Goal: Transaction & Acquisition: Purchase product/service

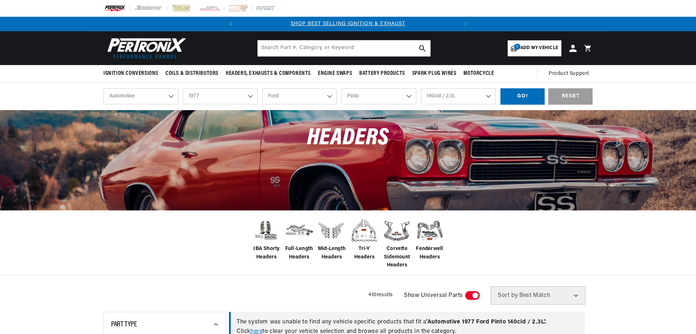
select select "1977"
select select "Ford"
select select "Pinto"
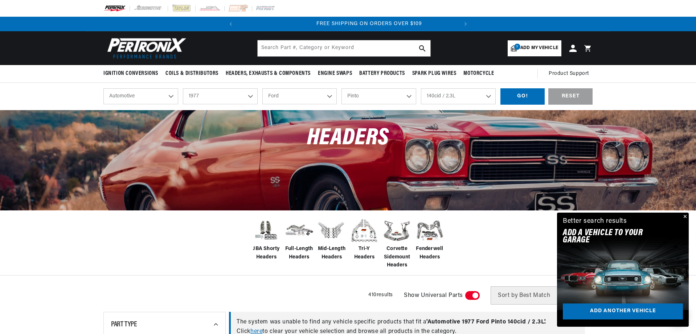
scroll to position [0, 220]
click at [183, 88] on select "2026 2025 2024 2023 2022 2021 2020 2019 2018 2017 2016 2015 2014 2013 2012 2011…" at bounding box center [220, 96] width 75 height 16
select select "1966"
select select "Model"
select select "Engine"
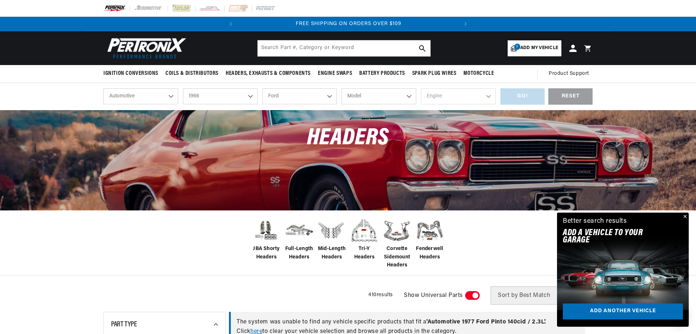
click at [280, 98] on select "Alfa Romeo American Motors Aston [PERSON_NAME][GEOGRAPHIC_DATA] [PERSON_NAME] A…" at bounding box center [299, 96] width 75 height 16
click at [262, 88] on select "Alfa Romeo American Motors Aston [PERSON_NAME][GEOGRAPHIC_DATA] [PERSON_NAME] A…" at bounding box center [299, 96] width 75 height 16
select select "Chevrolet"
drag, startPoint x: 376, startPoint y: 93, endPoint x: 372, endPoint y: 96, distance: 5.1
click at [376, 93] on select "Model [GEOGRAPHIC_DATA] [GEOGRAPHIC_DATA] C10 Pickup C20 Pickup C30 Pickup C50 …" at bounding box center [379, 96] width 75 height 16
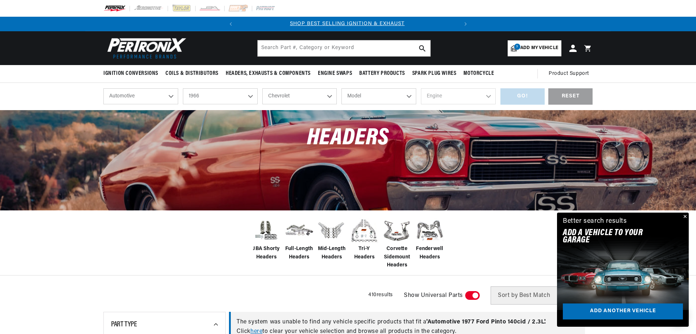
scroll to position [0, 0]
select select "C10-Pickup"
click at [342, 88] on select "Model [GEOGRAPHIC_DATA] [GEOGRAPHIC_DATA] C10 Pickup C20 Pickup C30 Pickup C50 …" at bounding box center [379, 96] width 75 height 16
select select "C10-Pickup"
click at [472, 96] on select "Engine 230cid / 3.8L 250cid / 4.1L 283cid / 4.6L 292cid / 4.8L 327cid / 5.3L 32…" at bounding box center [458, 96] width 75 height 16
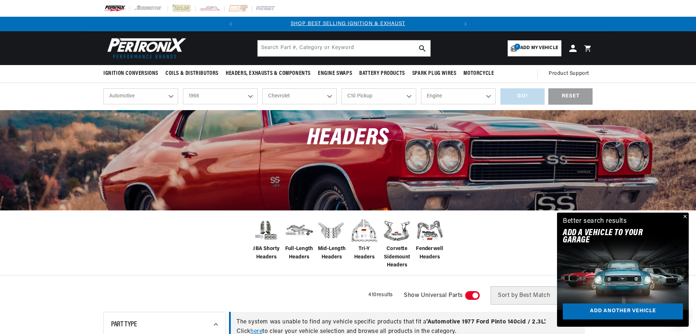
click at [94, 143] on div "Headers" at bounding box center [348, 142] width 526 height 64
